Goal: Transaction & Acquisition: Book appointment/travel/reservation

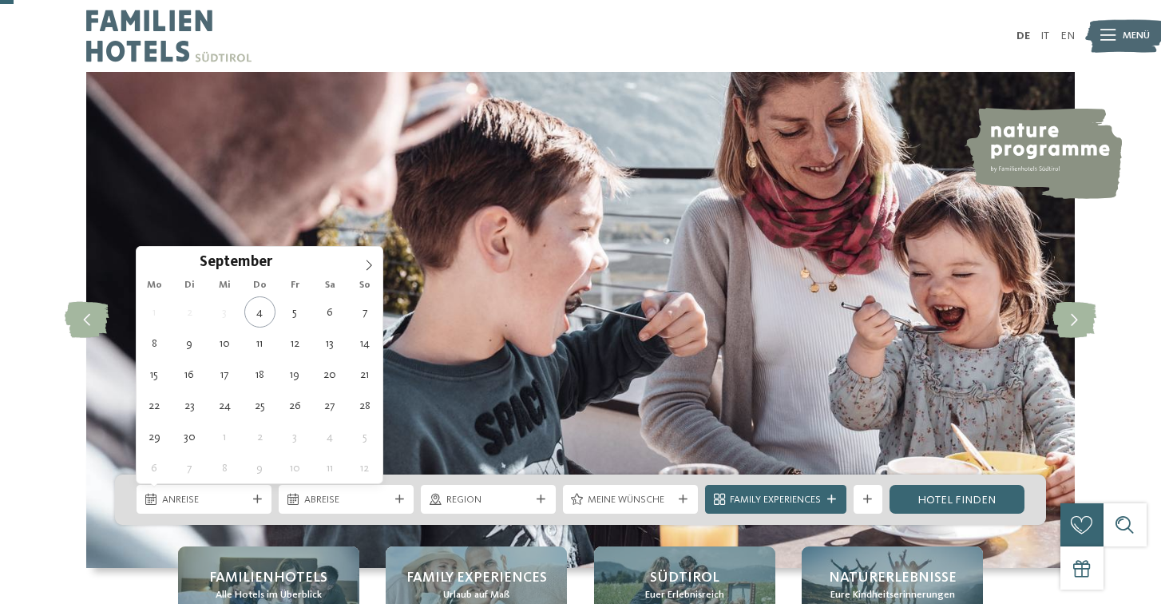
click at [253, 485] on div "Anreise" at bounding box center [204, 499] width 135 height 29
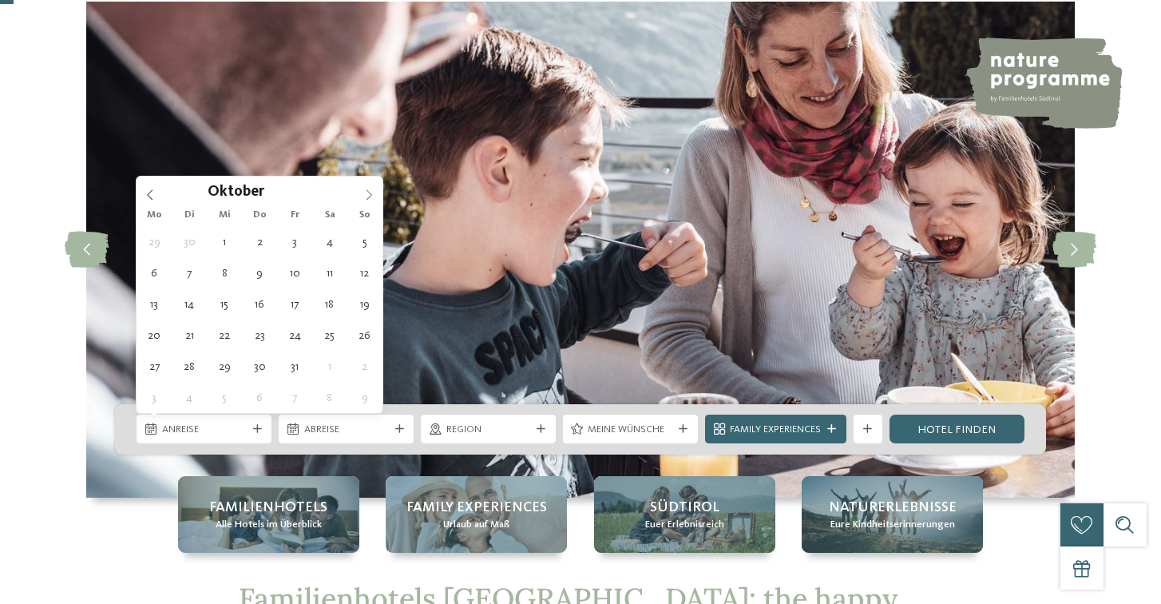
click at [364, 194] on icon at bounding box center [368, 194] width 11 height 11
type input "****"
click at [364, 194] on icon at bounding box center [368, 194] width 11 height 11
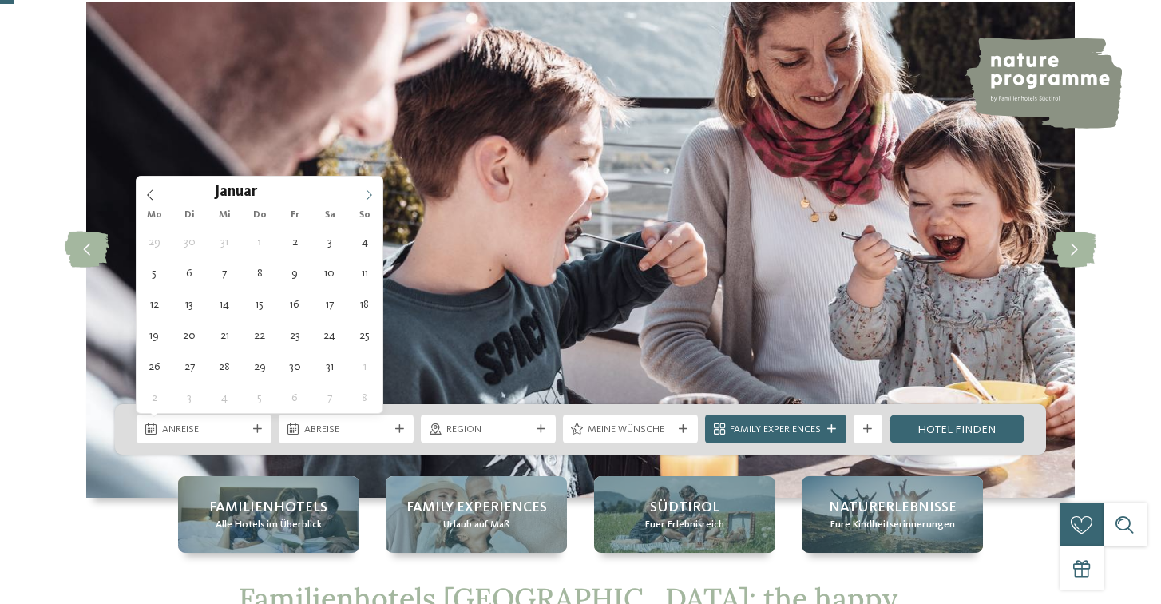
click at [364, 194] on icon at bounding box center [368, 194] width 11 height 11
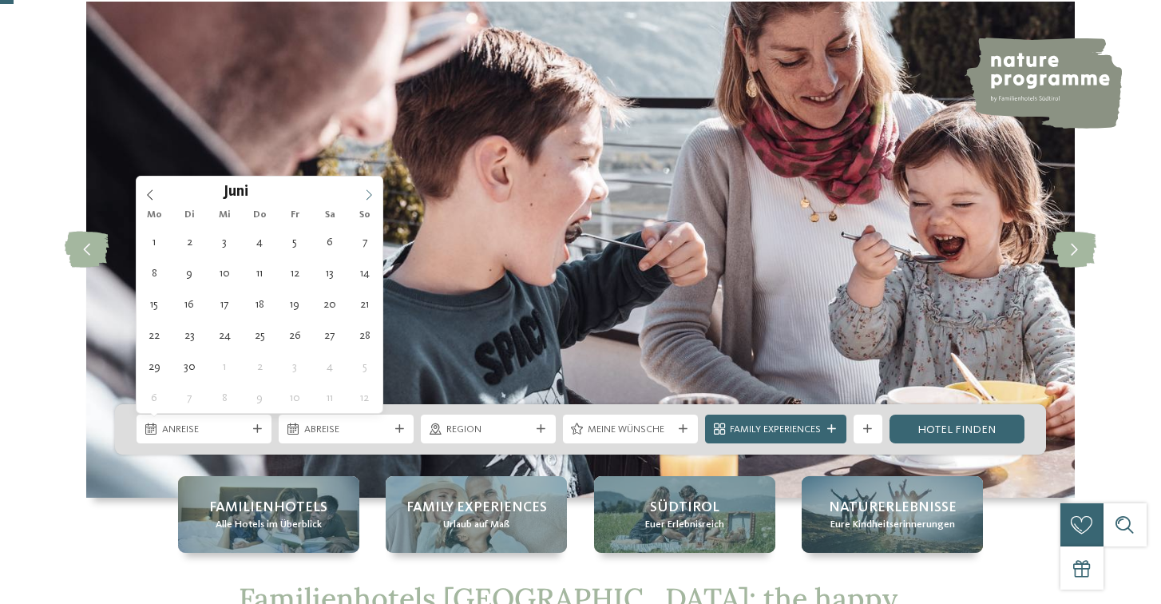
click at [364, 194] on icon at bounding box center [368, 194] width 11 height 11
type div "[DATE]"
type input "****"
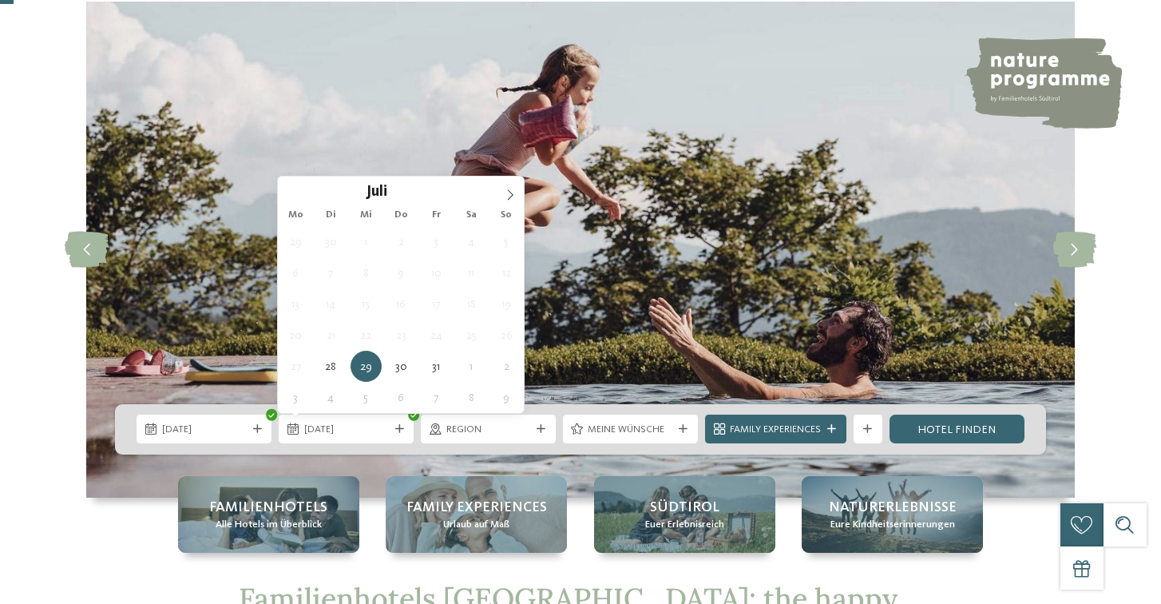
click at [509, 204] on div "Mo Di Mi Do Fr Sa So" at bounding box center [401, 215] width 246 height 22
click at [512, 199] on icon at bounding box center [510, 194] width 11 height 11
type div "[DATE]"
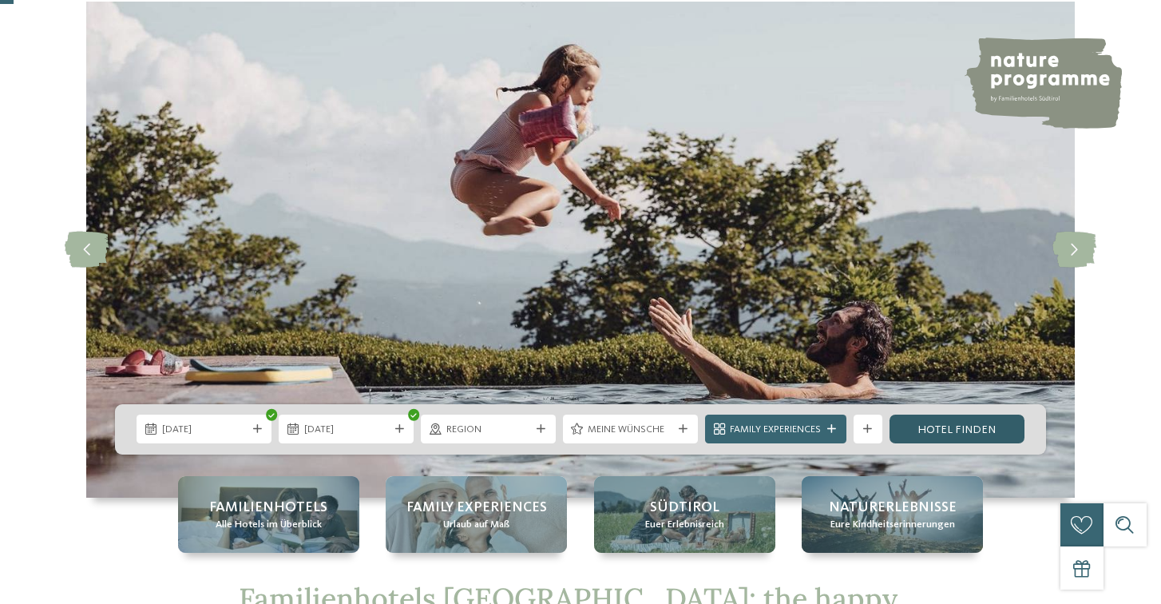
click at [960, 439] on link "Hotel finden" at bounding box center [957, 429] width 135 height 29
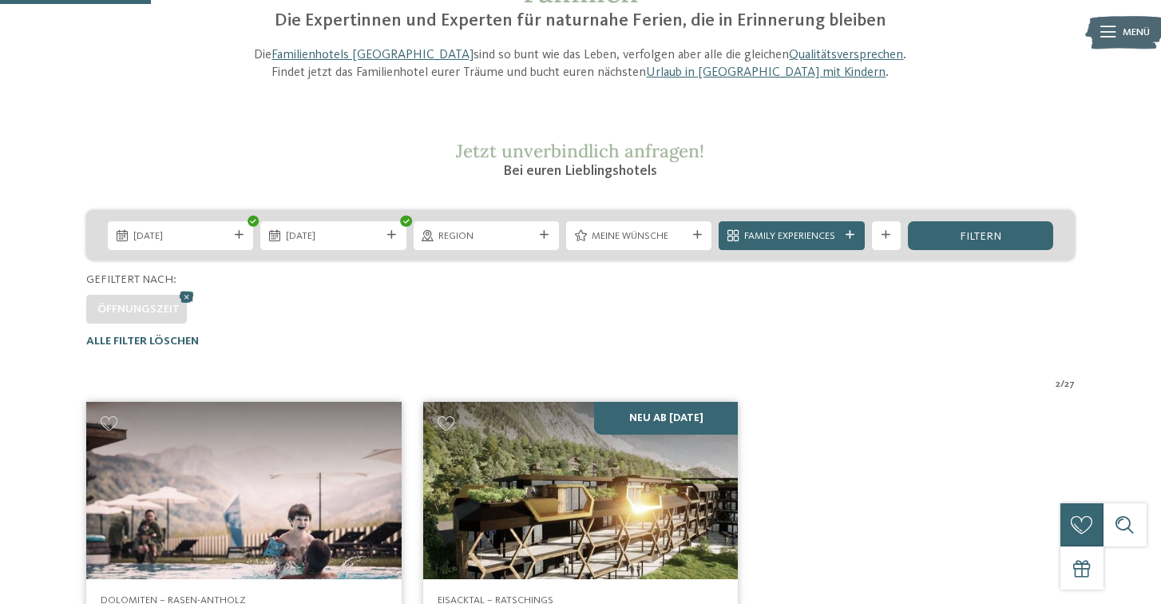
scroll to position [158, 0]
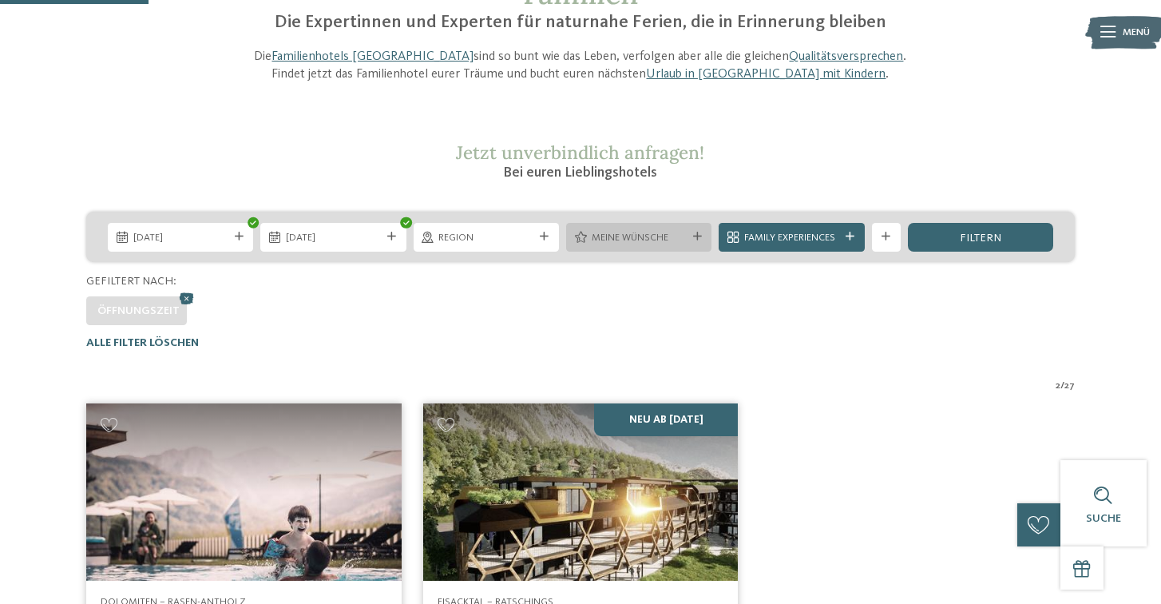
click at [657, 225] on div "Meine Wünsche" at bounding box center [638, 237] width 145 height 29
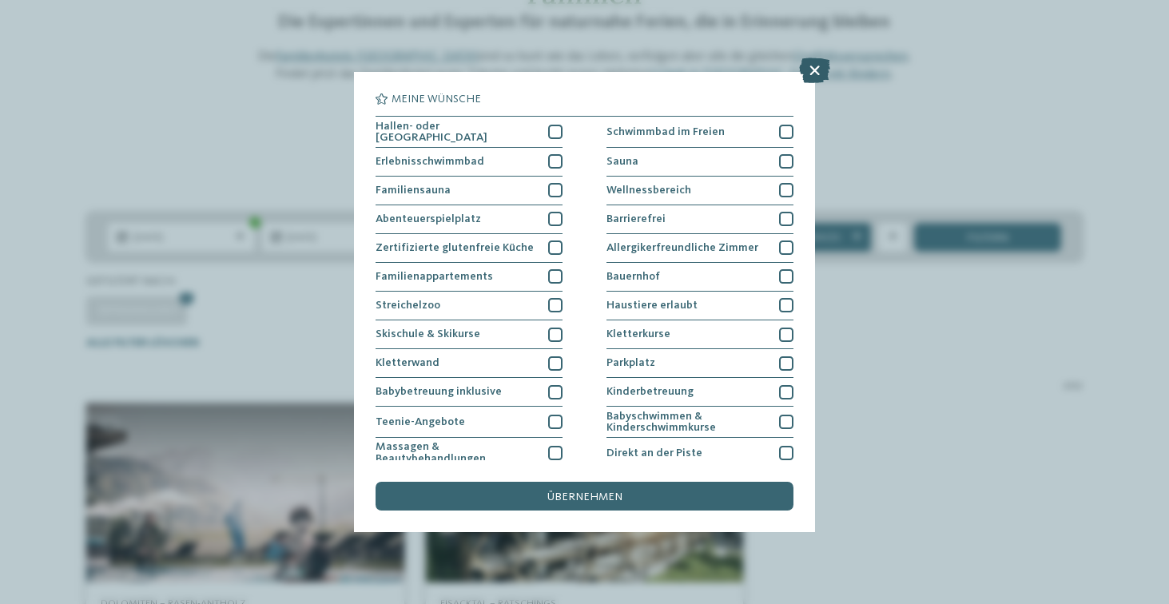
click at [819, 62] on icon at bounding box center [814, 71] width 31 height 26
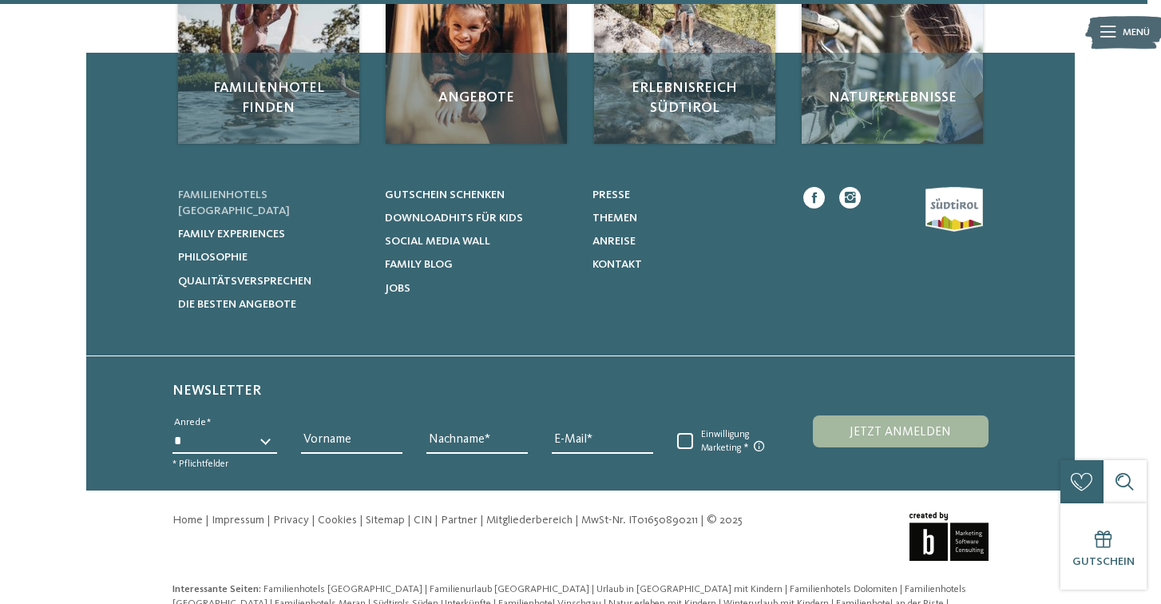
scroll to position [1224, 0]
